Goal: Task Accomplishment & Management: Use online tool/utility

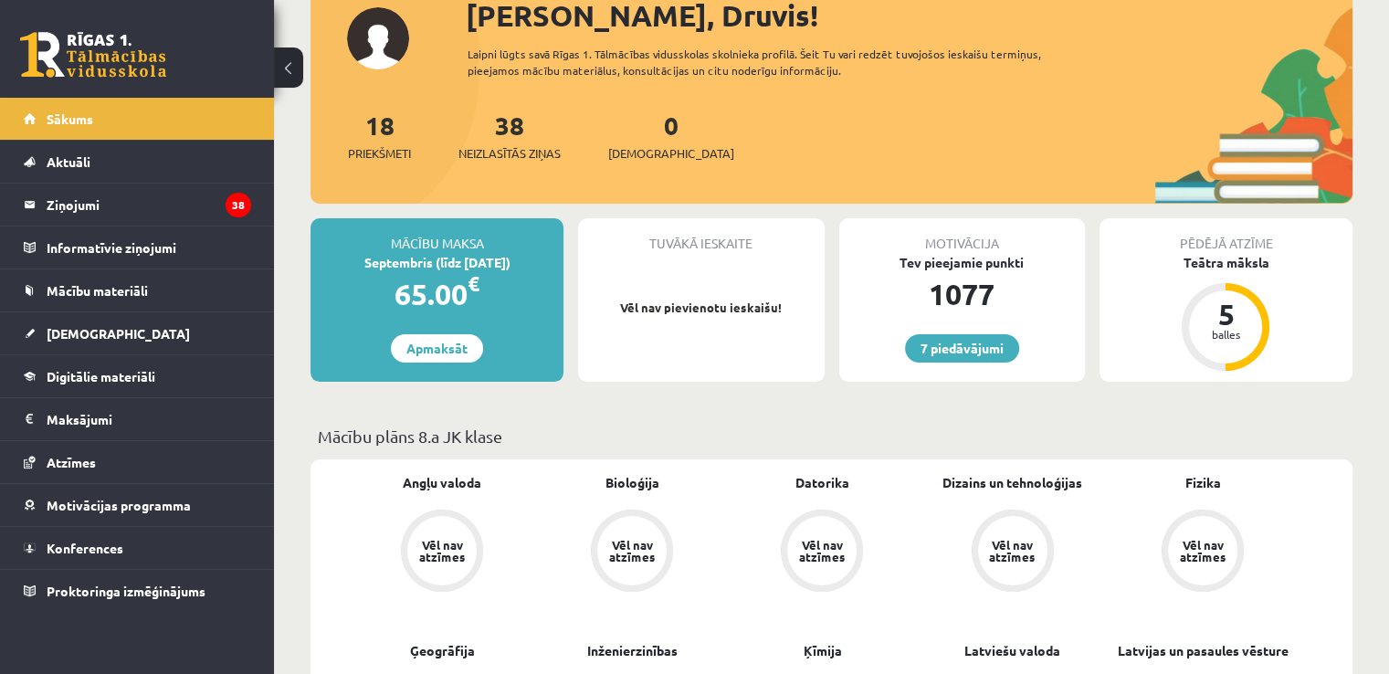
scroll to position [131, 0]
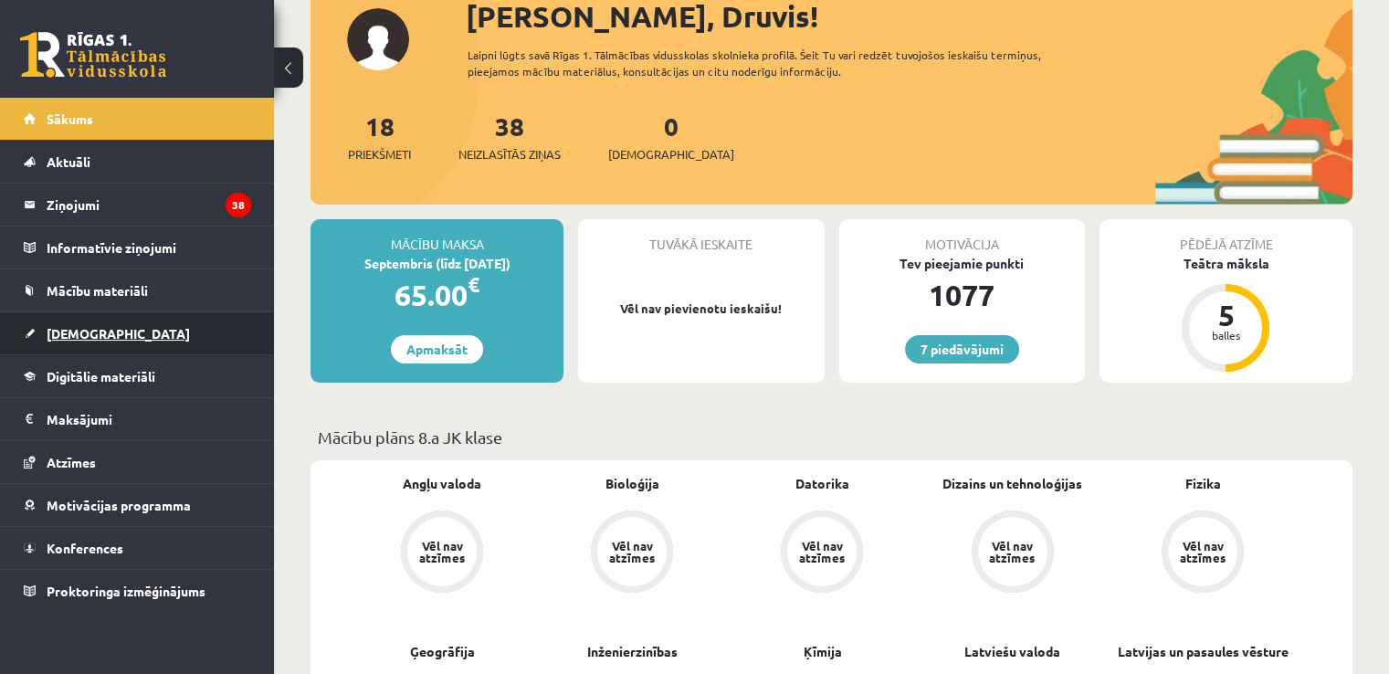
click at [168, 322] on link "[DEMOGRAPHIC_DATA]" at bounding box center [137, 333] width 227 height 42
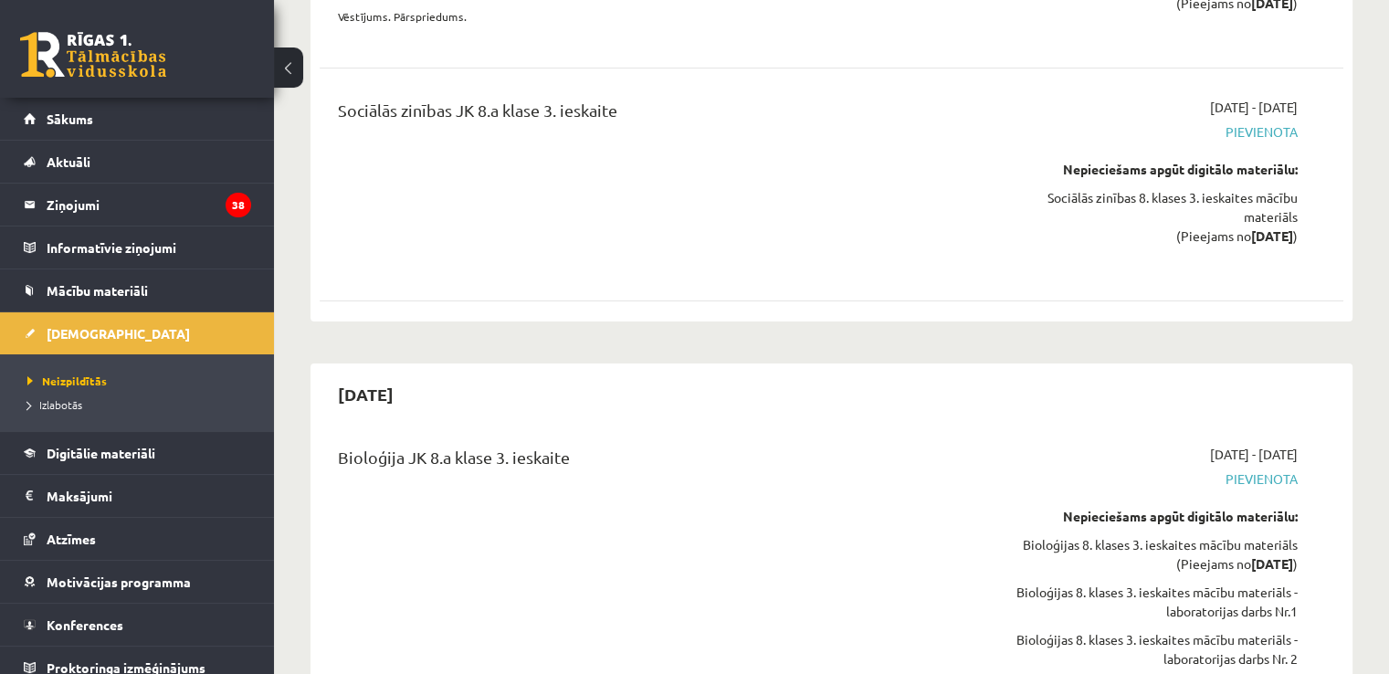
scroll to position [13258, 0]
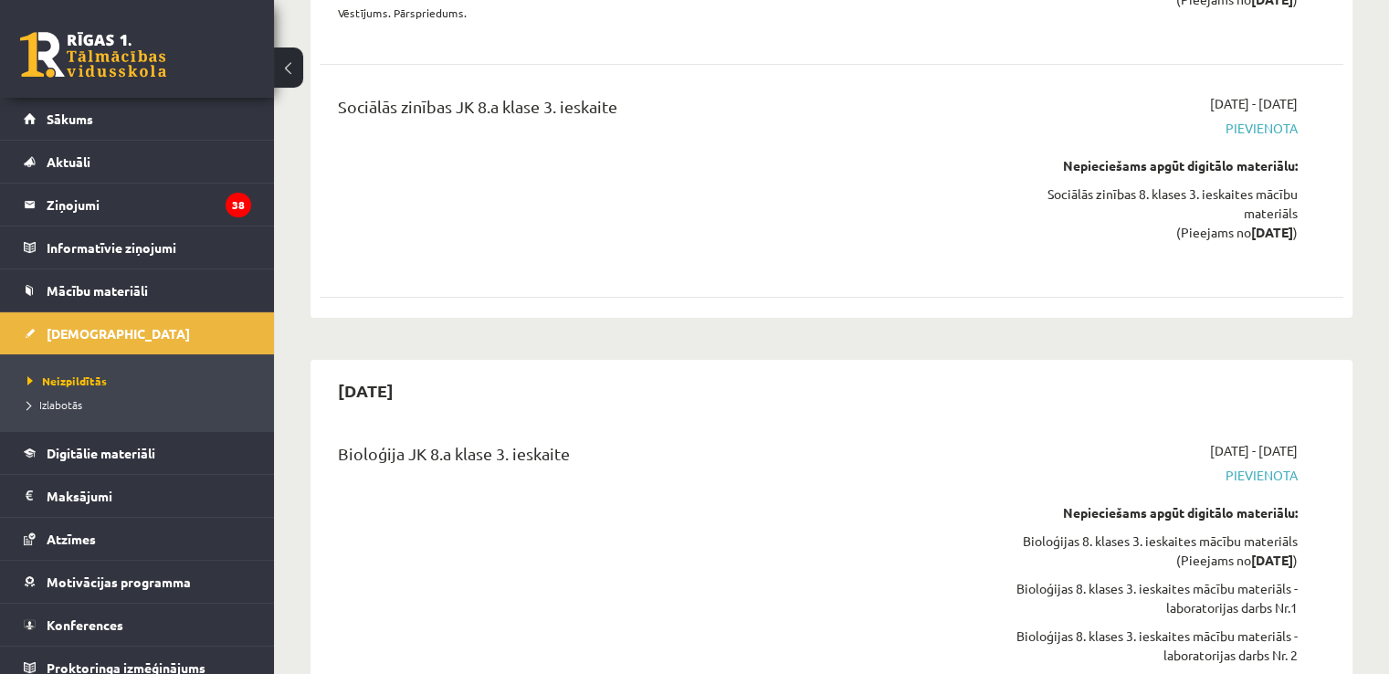
click at [957, 223] on div "Sociālās zinības JK 8.a klase 3. ieskaite" at bounding box center [653, 181] width 658 height 174
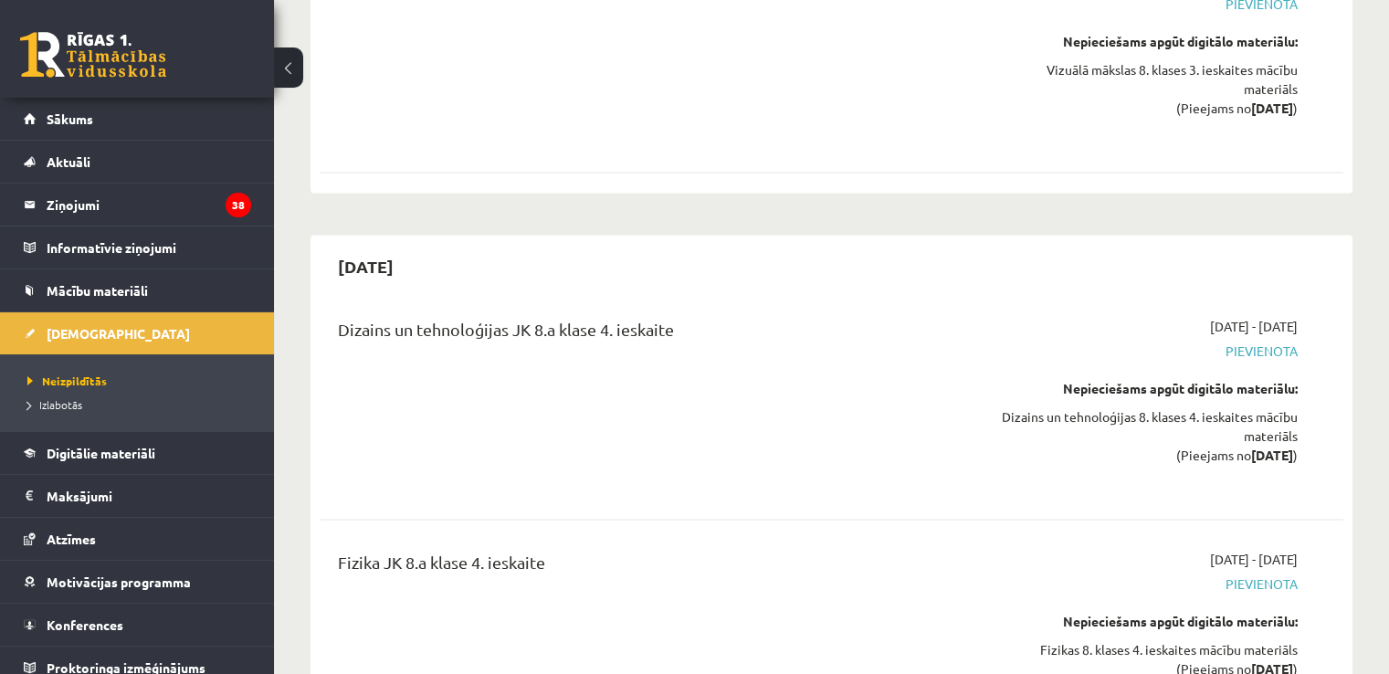
scroll to position [17466, 0]
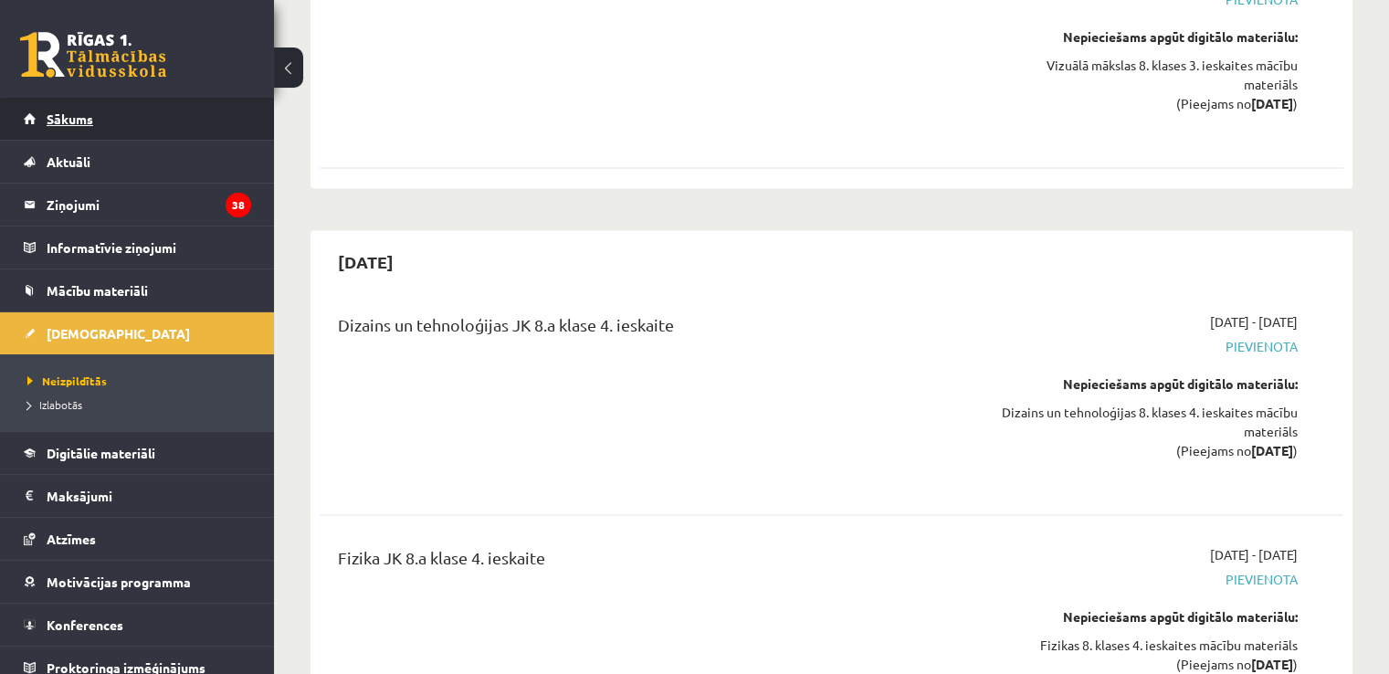
click at [169, 122] on link "Sākums" at bounding box center [137, 119] width 227 height 42
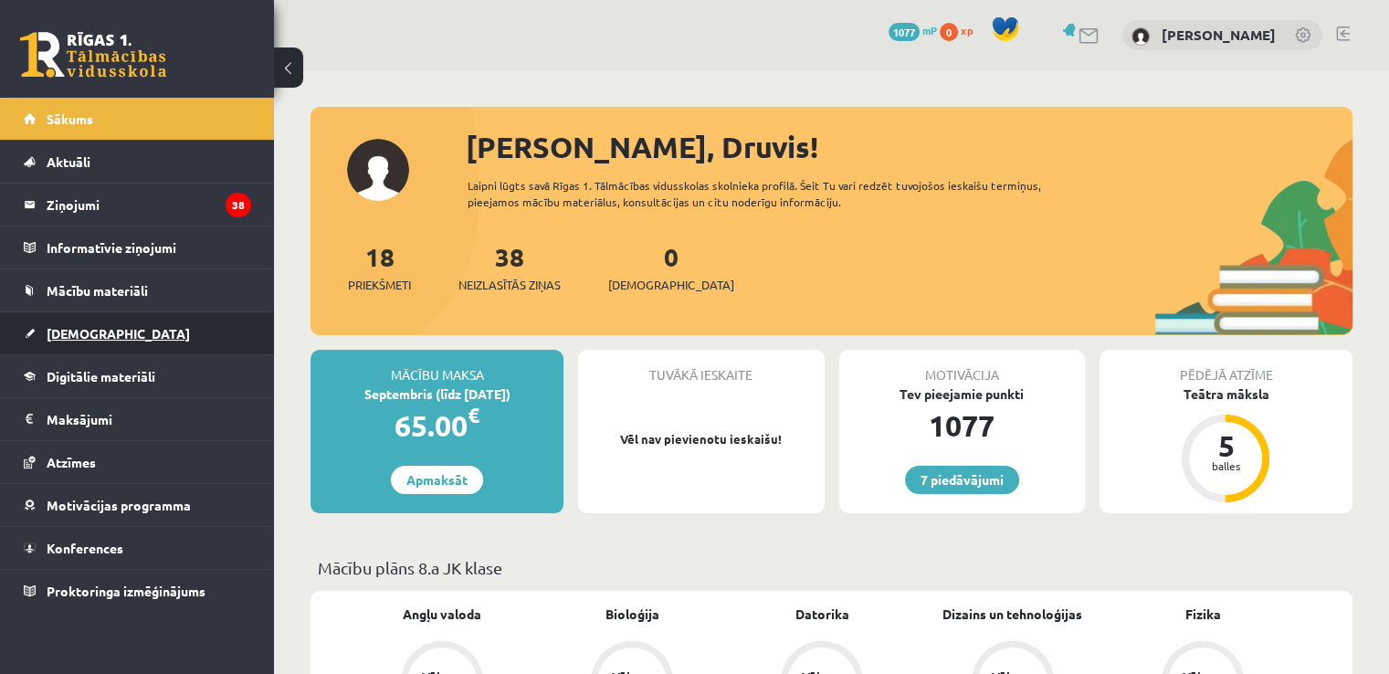
click at [134, 339] on link "[DEMOGRAPHIC_DATA]" at bounding box center [137, 333] width 227 height 42
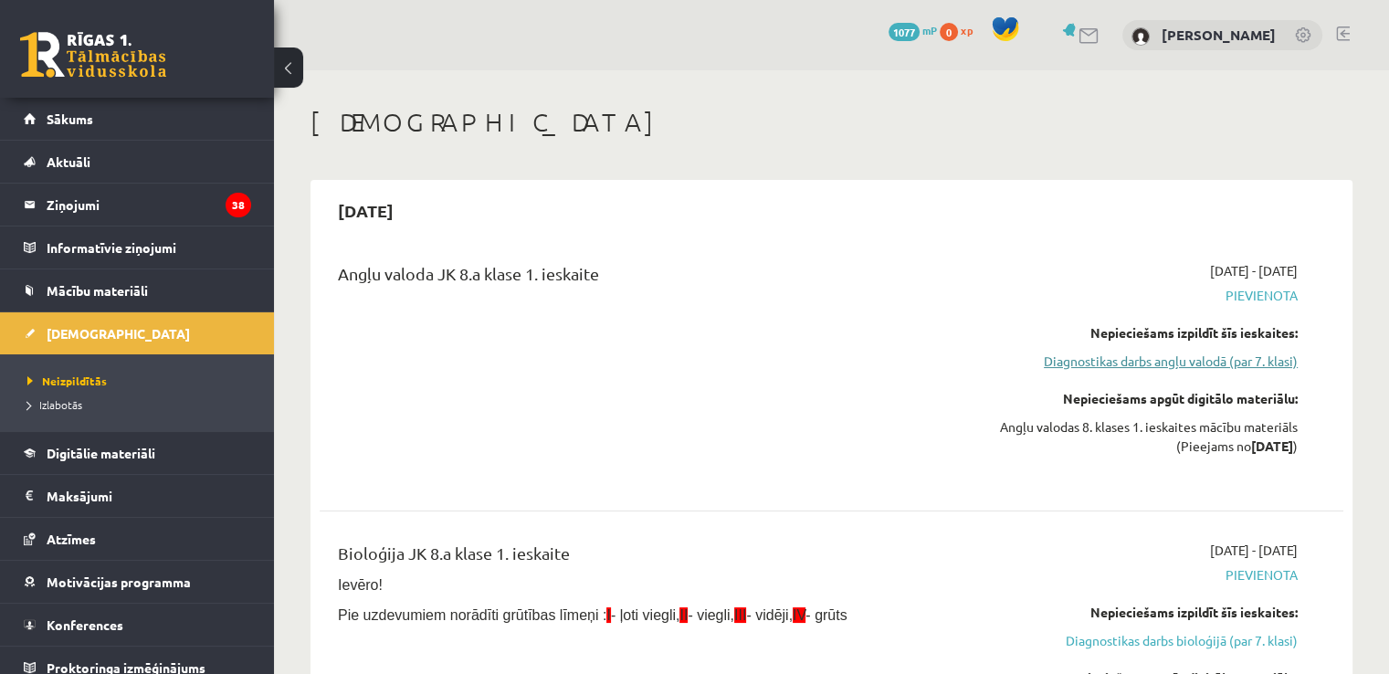
click at [1164, 366] on link "Diagnostikas darbs angļu valodā (par 7. klasi)" at bounding box center [1146, 361] width 301 height 19
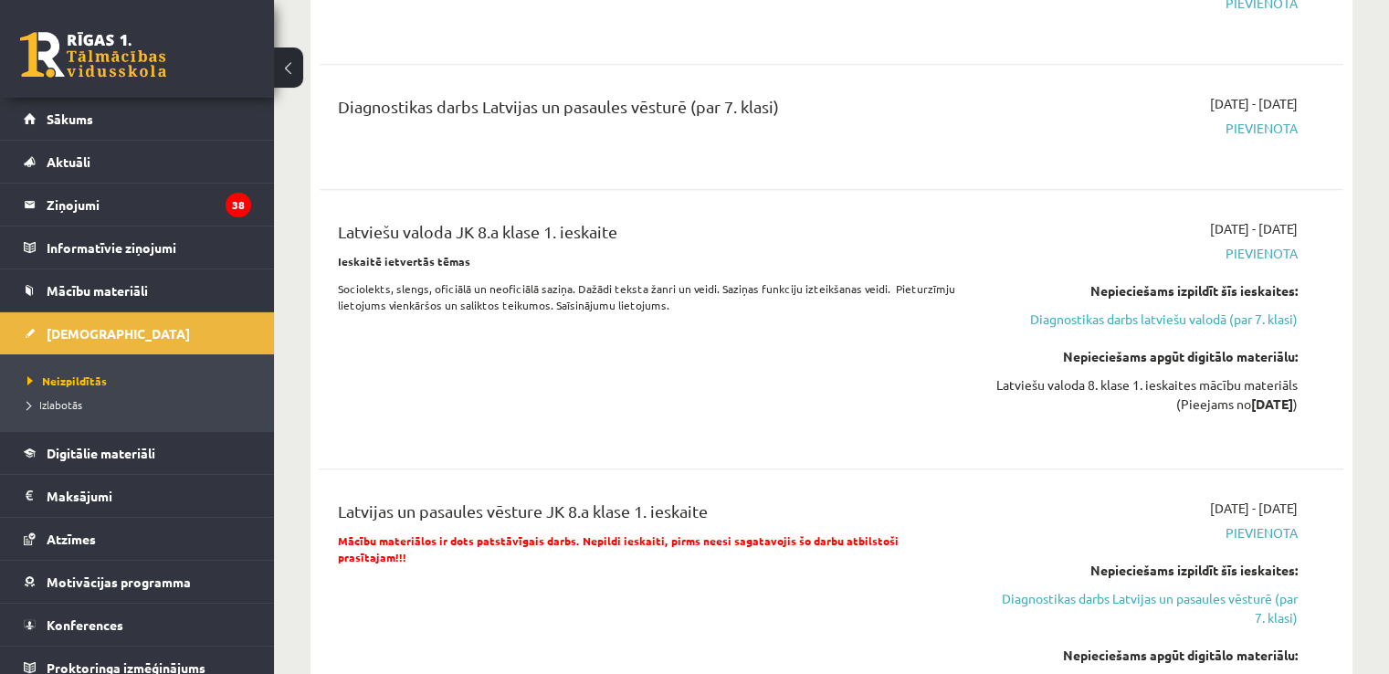
scroll to position [1156, 0]
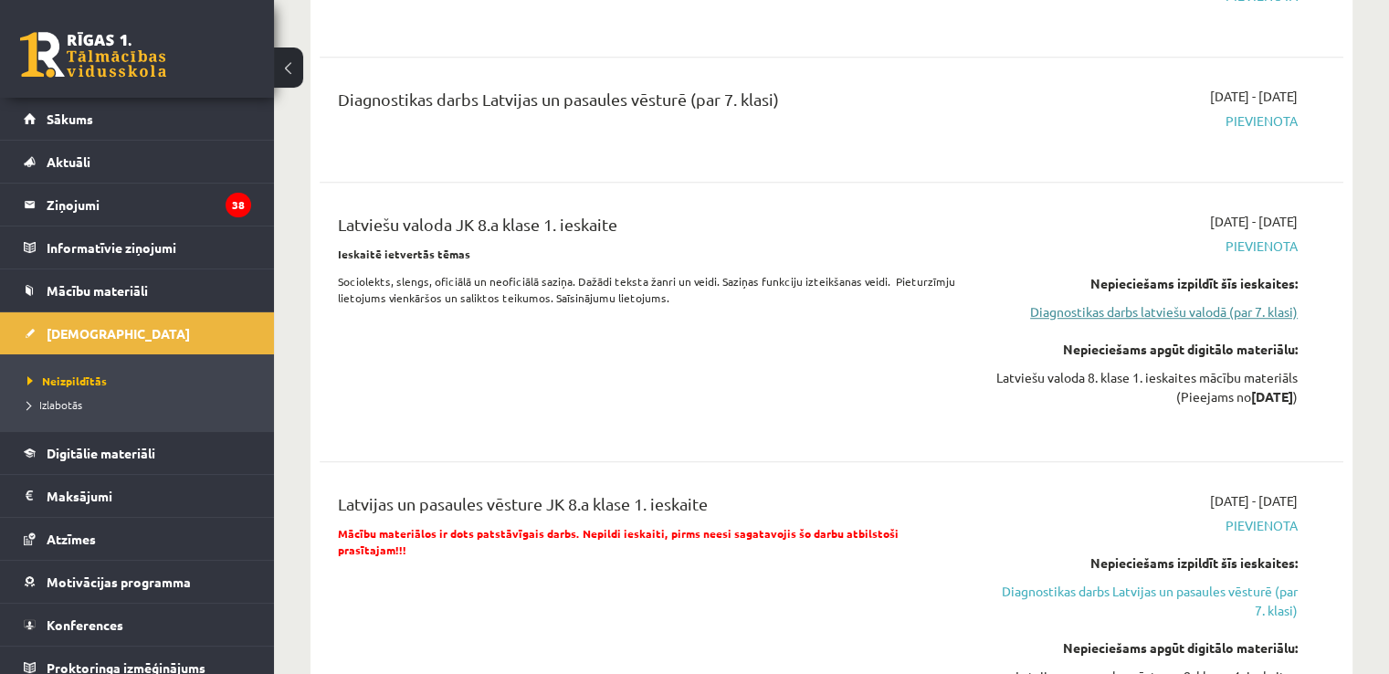
click at [1149, 315] on link "Diagnostikas darbs latviešu valodā (par 7. klasi)" at bounding box center [1146, 311] width 301 height 19
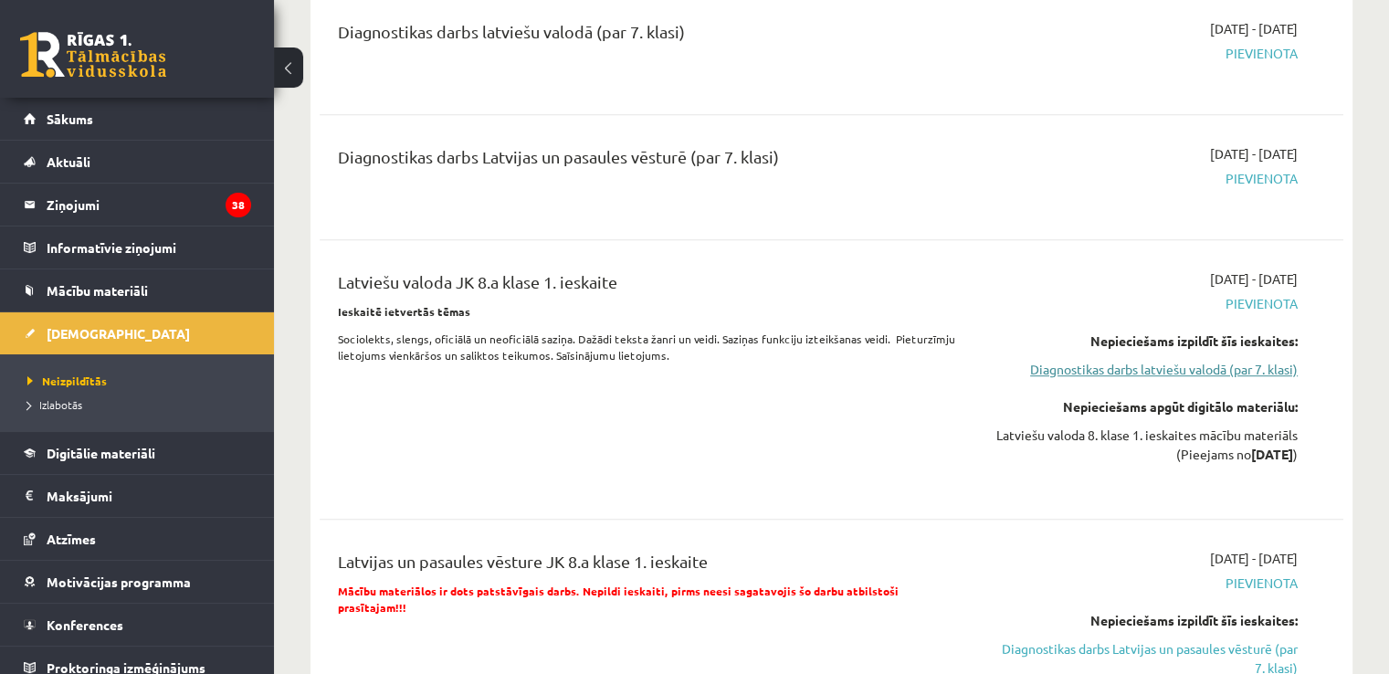
click at [1048, 369] on link "Diagnostikas darbs latviešu valodā (par 7. klasi)" at bounding box center [1146, 369] width 301 height 19
click at [1046, 372] on link "Diagnostikas darbs latviešu valodā (par 7. klasi)" at bounding box center [1146, 369] width 301 height 19
